Goal: Task Accomplishment & Management: Use online tool/utility

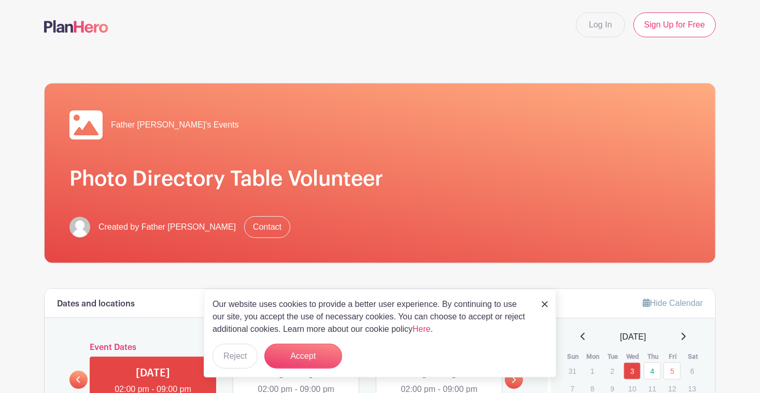
click at [546, 305] on img at bounding box center [545, 304] width 6 height 6
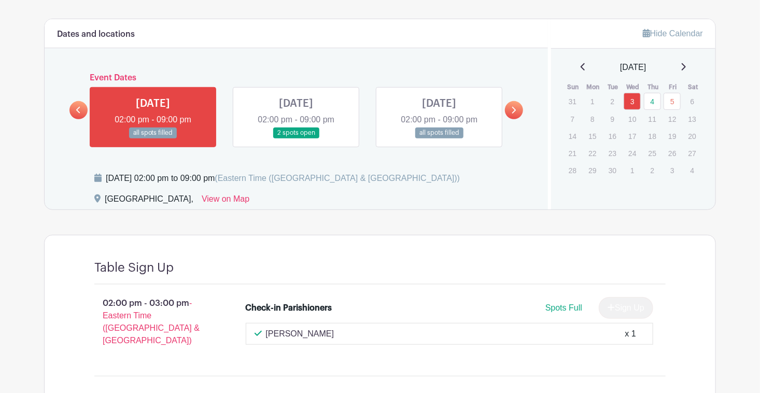
scroll to position [261, 0]
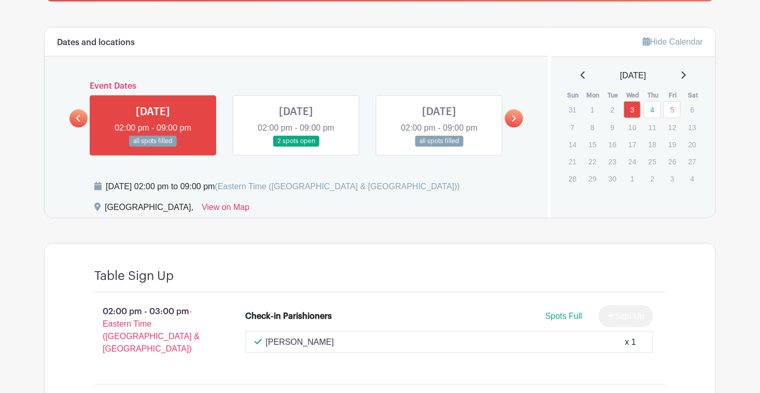
click at [296, 147] on link at bounding box center [296, 147] width 0 height 0
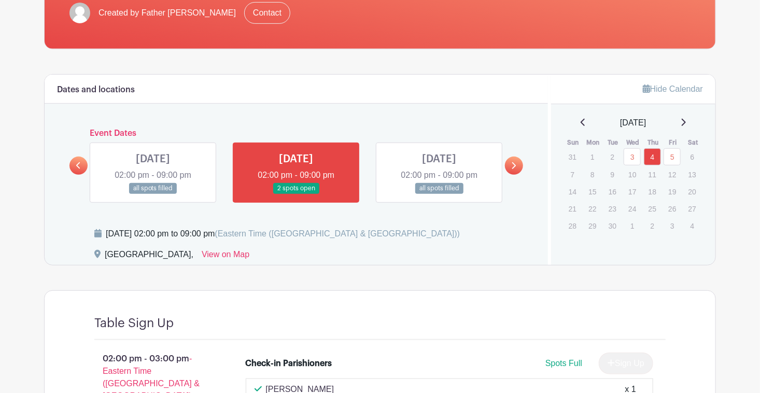
scroll to position [205, 0]
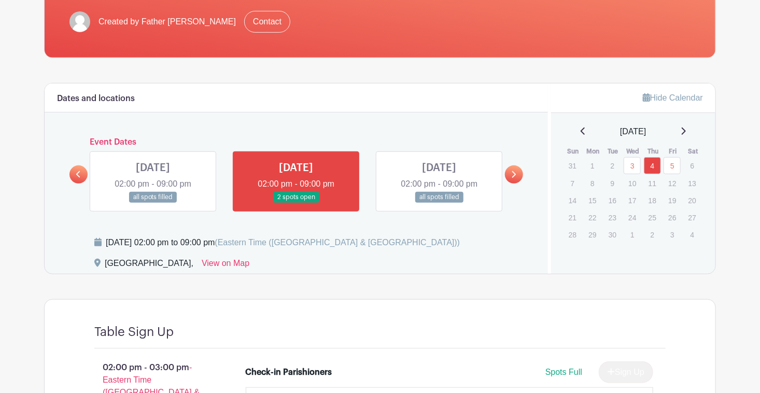
click at [439, 203] on link at bounding box center [439, 203] width 0 height 0
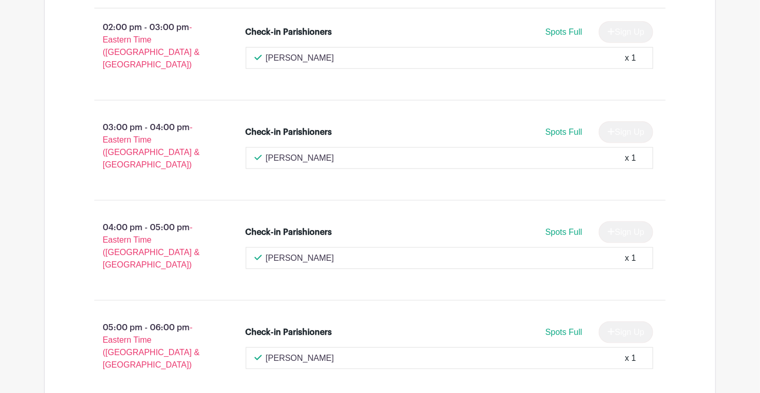
scroll to position [363, 0]
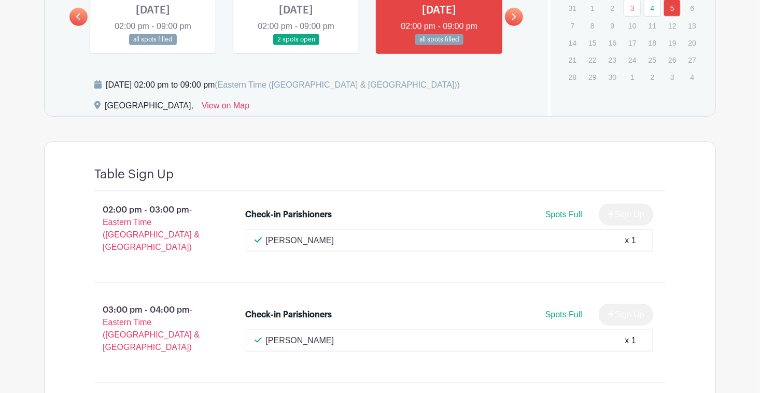
click at [296, 45] on link at bounding box center [296, 45] width 0 height 0
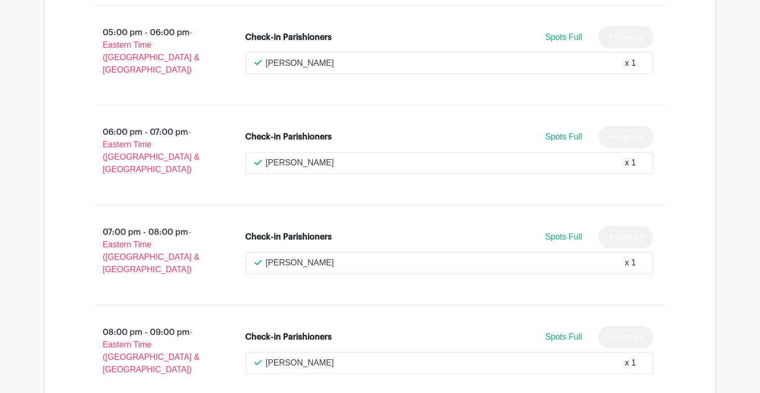
scroll to position [853, 0]
